Goal: Contribute content: Contribute content

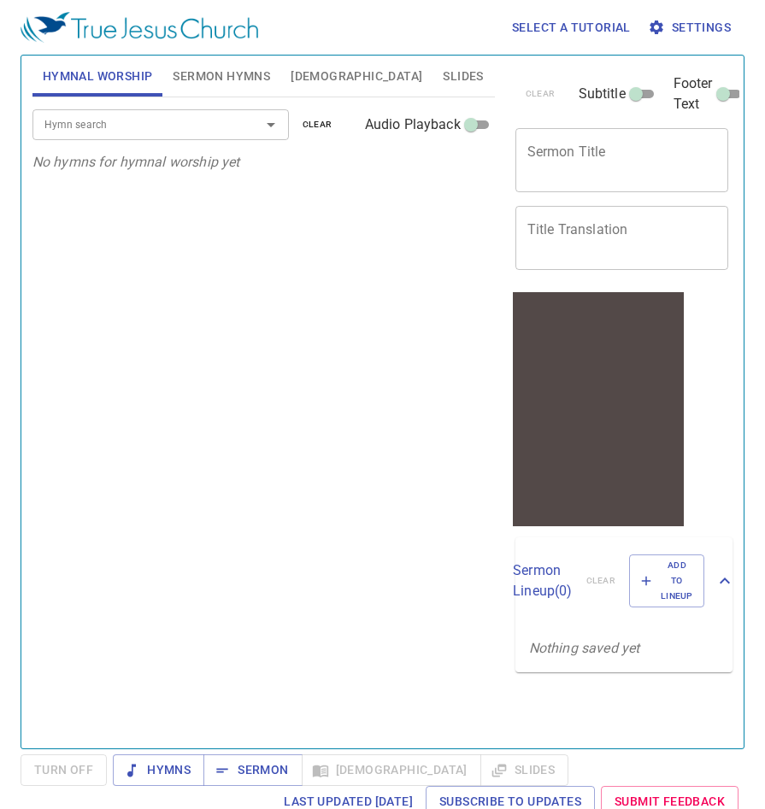
click at [578, 147] on textarea "Sermon Title" at bounding box center [622, 160] width 190 height 32
paste textarea "One True [DEMOGRAPHIC_DATA] 獨一[DEMOGRAPHIC_DATA]"
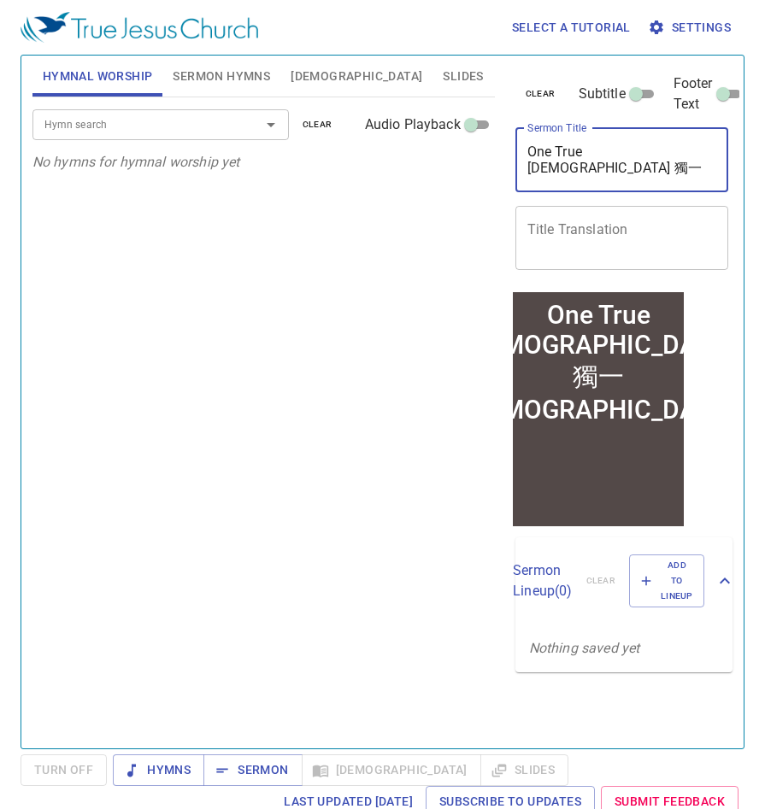
drag, startPoint x: 702, startPoint y: 150, endPoint x: 636, endPoint y: 153, distance: 65.9
click at [636, 153] on textarea "One True [DEMOGRAPHIC_DATA] 獨一[DEMOGRAPHIC_DATA]" at bounding box center [622, 160] width 190 height 32
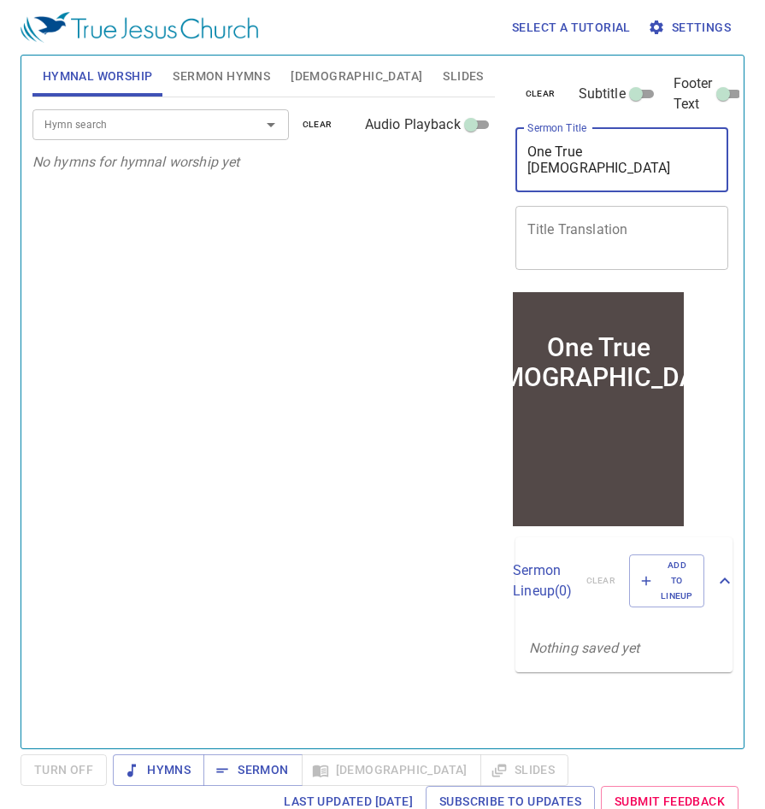
type textarea "One True [DEMOGRAPHIC_DATA]"
click at [606, 238] on textarea "Title Translation" at bounding box center [622, 237] width 190 height 32
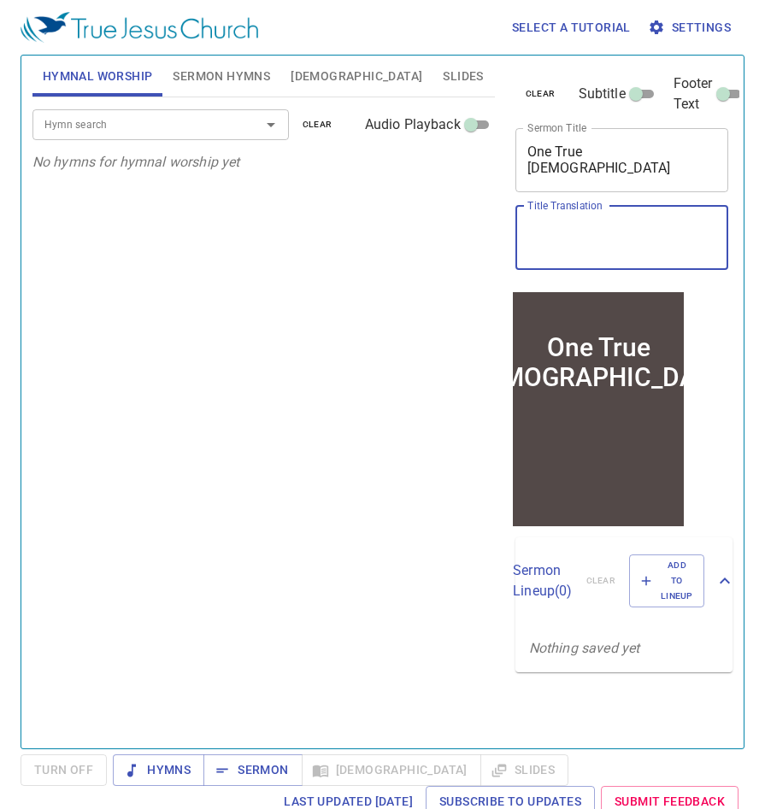
paste textarea "獨一[DEMOGRAPHIC_DATA]"
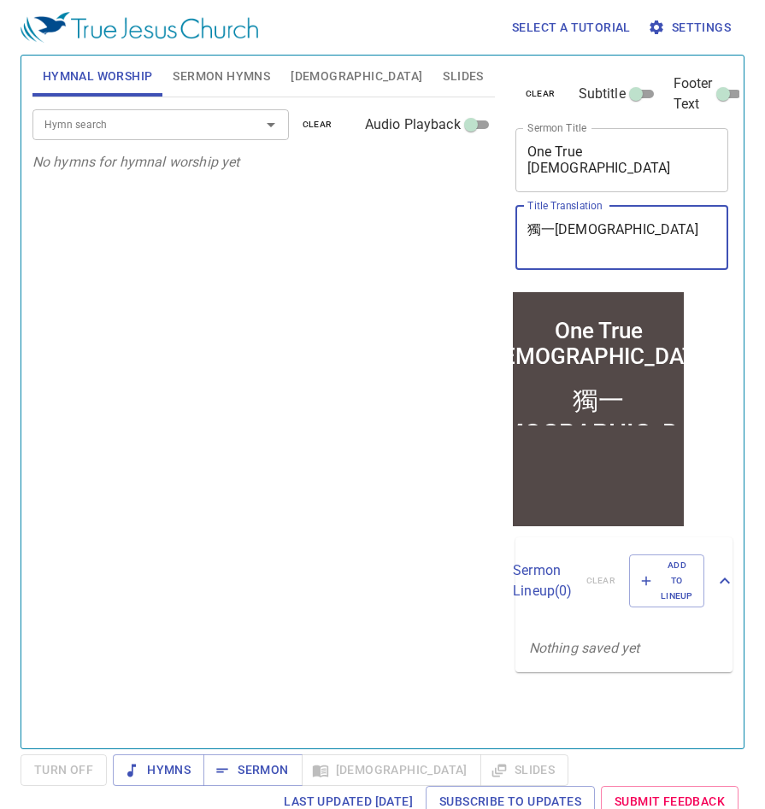
type textarea "獨一[DEMOGRAPHIC_DATA]"
click at [215, 72] on span "Sermon Hymns" at bounding box center [221, 76] width 97 height 21
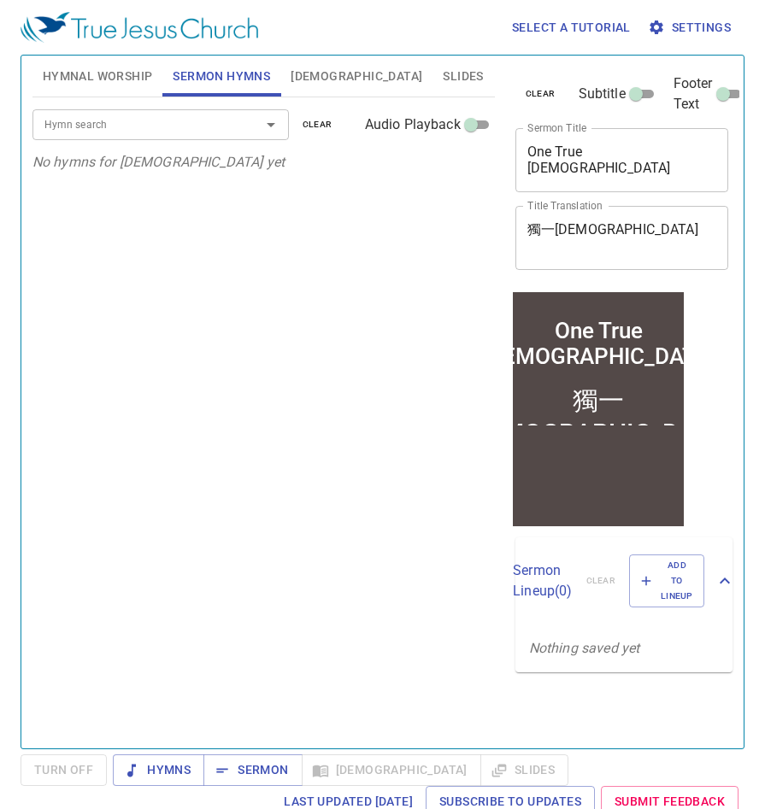
click at [196, 129] on input "Hymn search" at bounding box center [136, 125] width 196 height 20
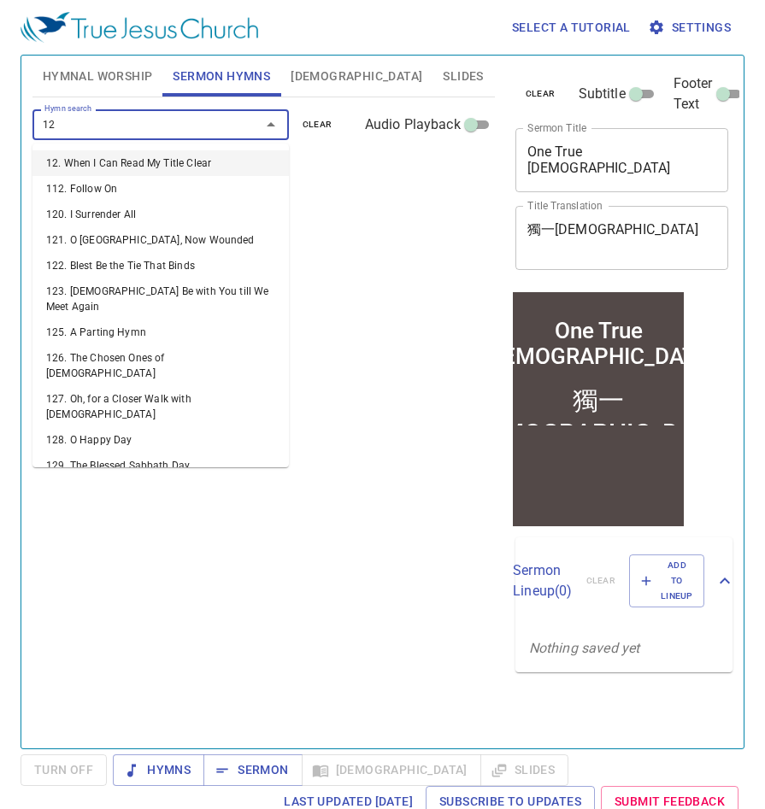
type input "122"
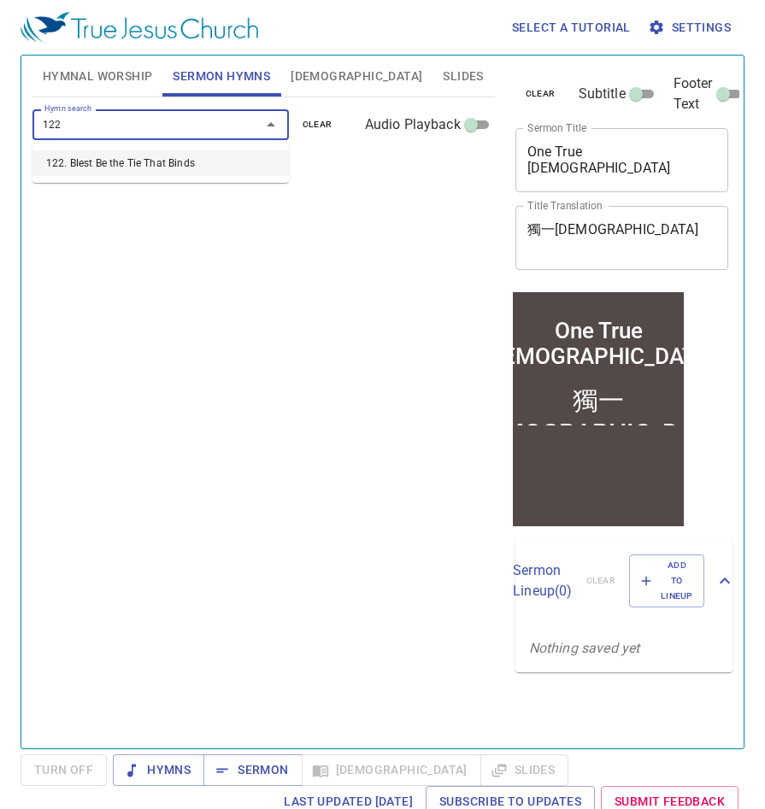
click at [183, 159] on li "122. Blest Be the Tie That Binds" at bounding box center [160, 163] width 256 height 26
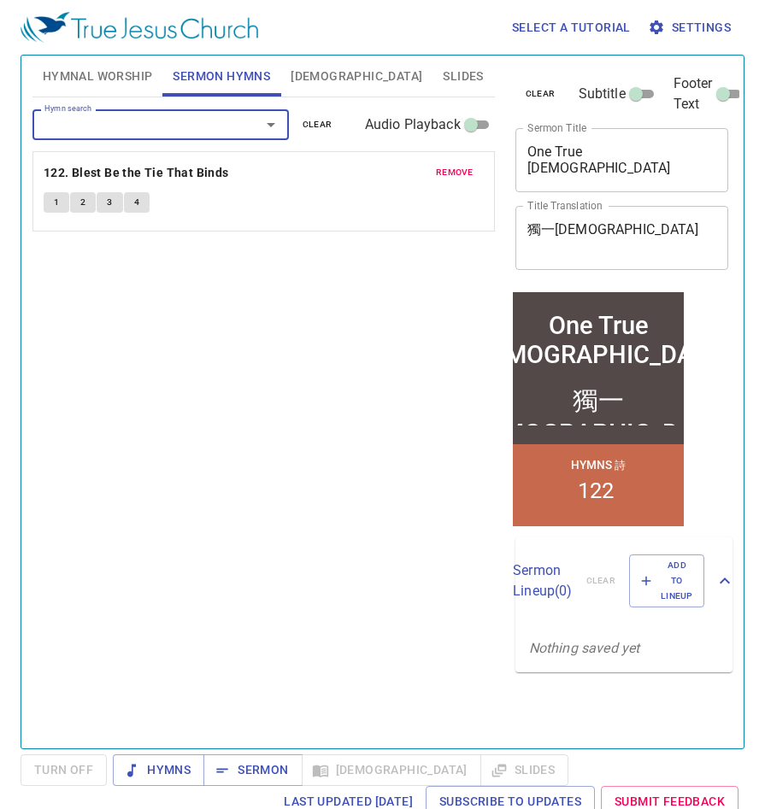
click at [727, 96] on input "Footer Text" at bounding box center [723, 97] width 62 height 21
checkbox input "true"
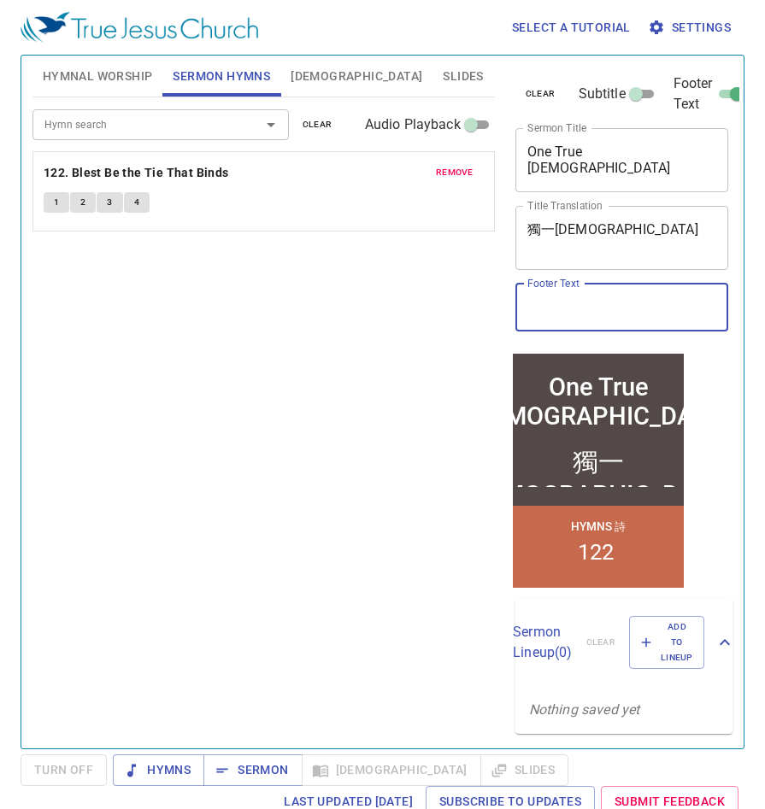
click at [592, 311] on input "Footer Text" at bounding box center [622, 308] width 214 height 48
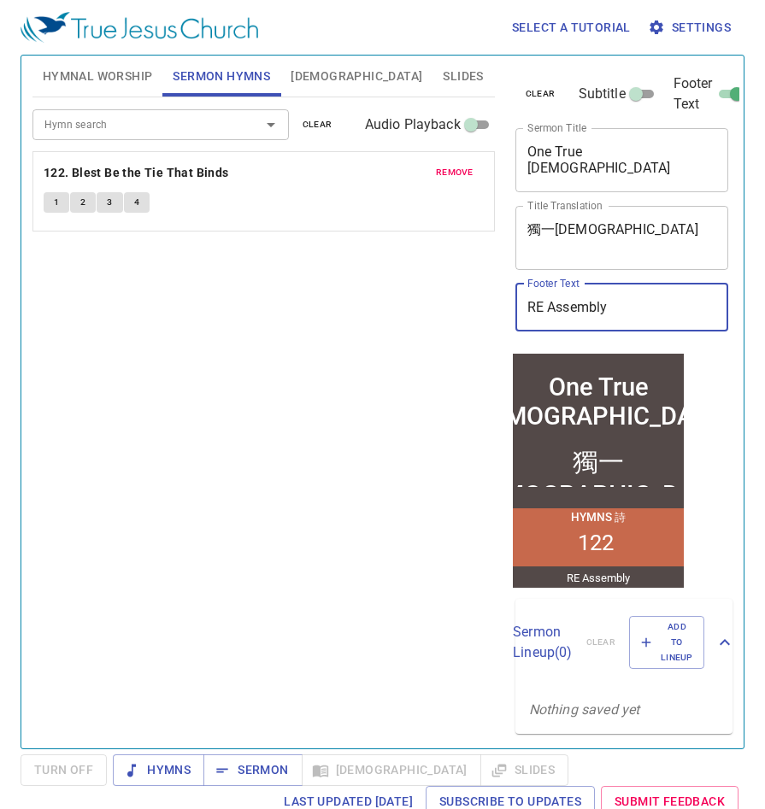
type input "RE Assembly"
